Goal: Information Seeking & Learning: Learn about a topic

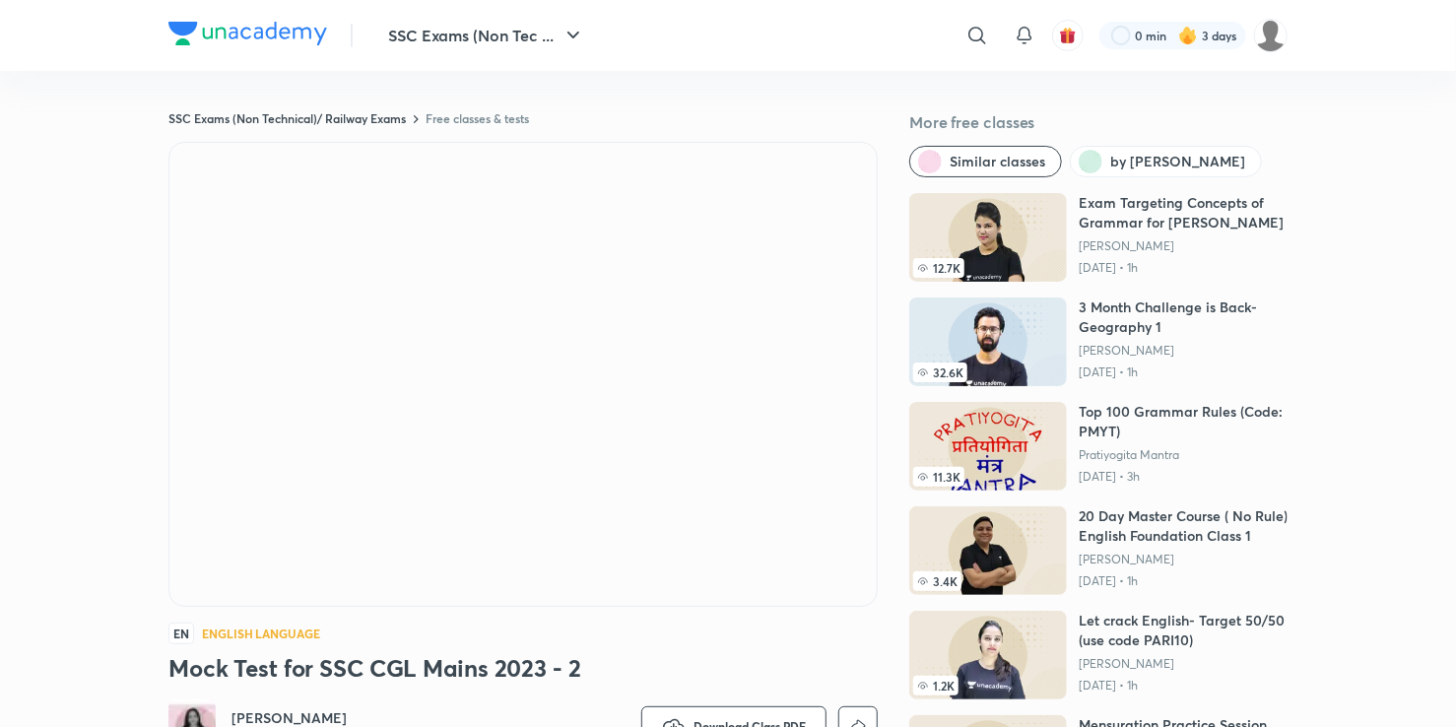
click at [1056, 232] on img at bounding box center [988, 237] width 158 height 89
